Goal: Information Seeking & Learning: Learn about a topic

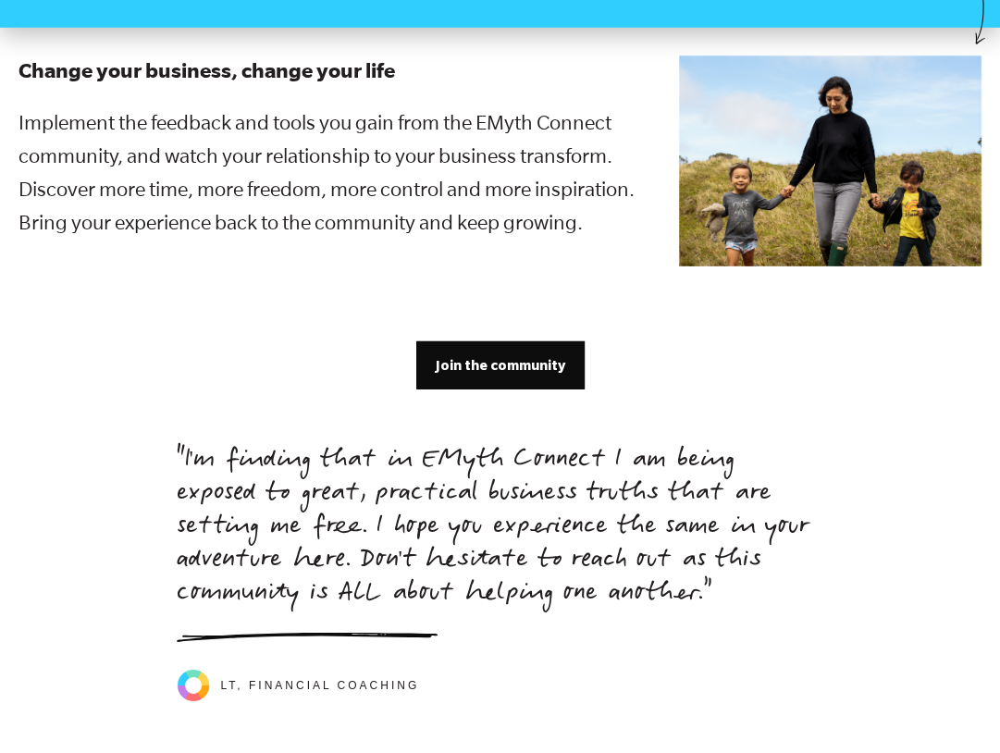
scroll to position [4163, 0]
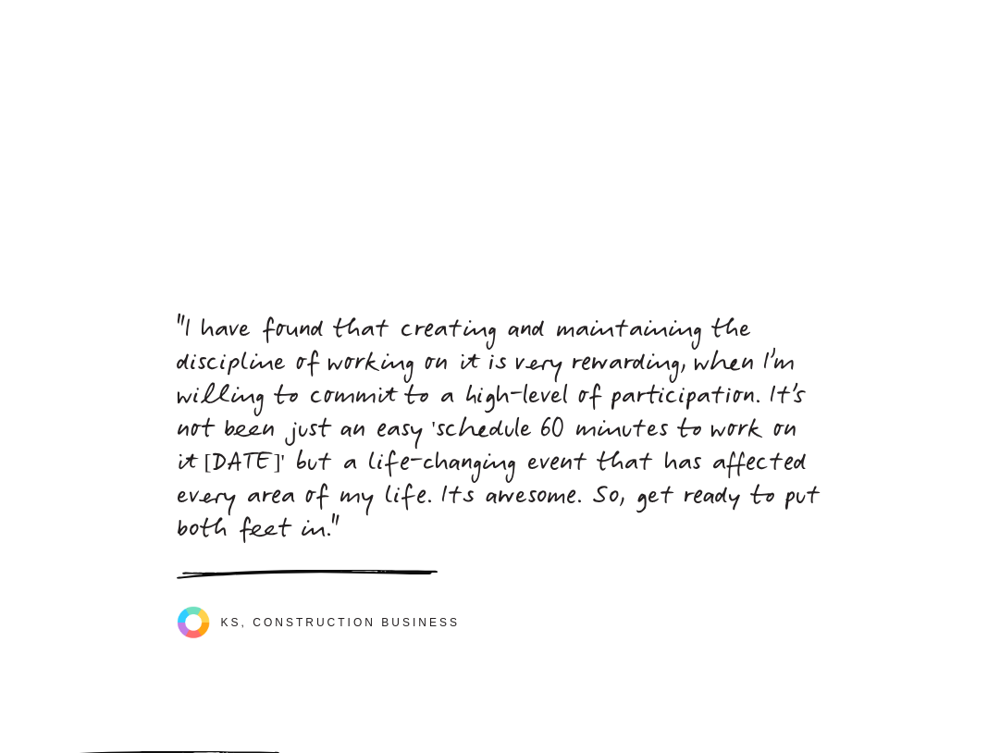
scroll to position [8466, 0]
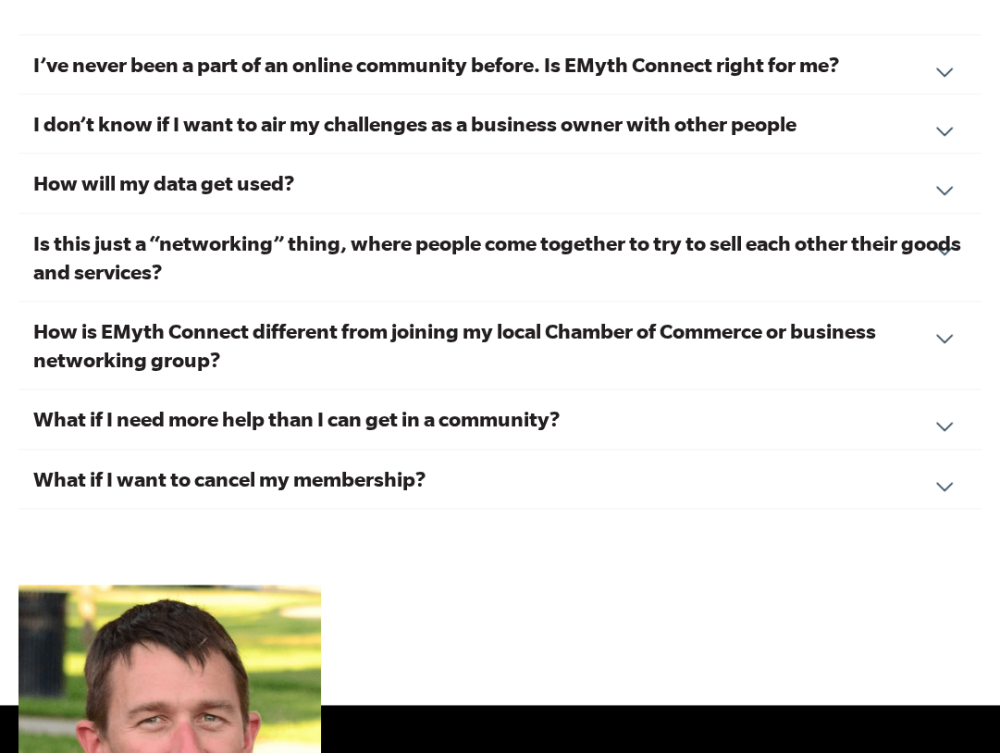
scroll to position [5783, 0]
